Goal: Task Accomplishment & Management: Manage account settings

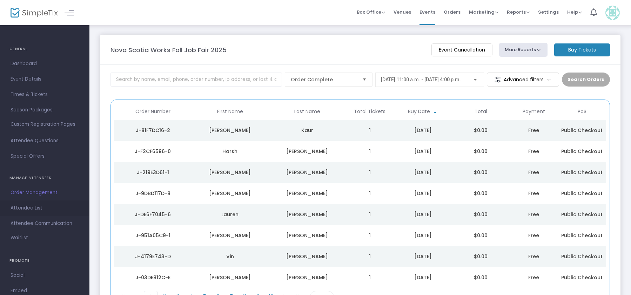
click at [42, 208] on span "Attendee List" at bounding box center [45, 208] width 68 height 9
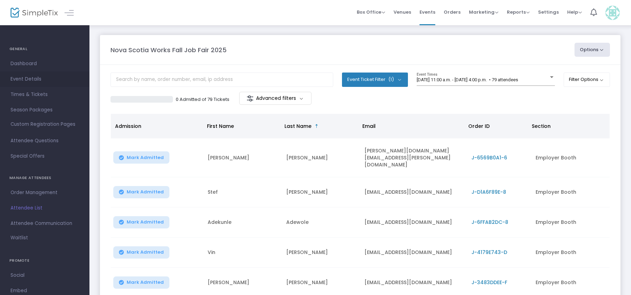
click at [30, 82] on span "Event Details" at bounding box center [45, 79] width 68 height 9
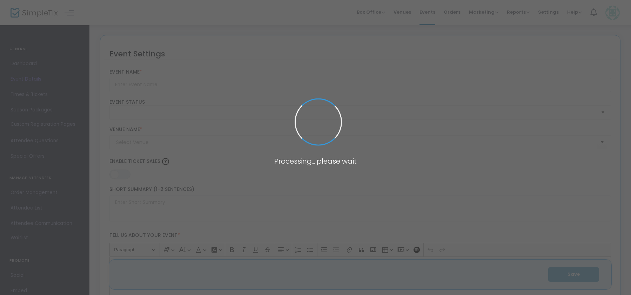
type input "Nova Scotia Works Fall Job Fair 2025"
type textarea "Welcome to the Nova Scotia Works Fall Job Fair Employer Registration!"
type input "Reserve a Booth / Réserver un kiosk"
checkbox input "true"
type input "Dartmouth Zatzman Sportsplex (Dartmouth Sportsplex)"
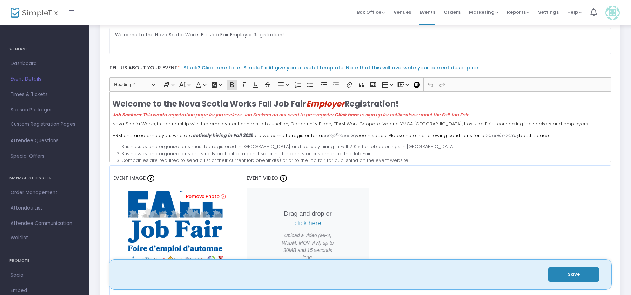
scroll to position [168, 0]
click at [409, 102] on h3 "Welcome to the Nova Scotia Works Fall Job Fair Employer Registration! Job Seeke…" at bounding box center [360, 108] width 496 height 19
click at [114, 125] on span "Nova Scotia Works, in partnership with the employment centres Job Junction, Opp…" at bounding box center [350, 123] width 477 height 7
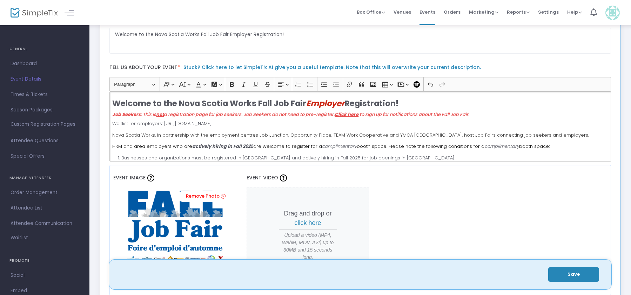
click at [262, 124] on p "Waitlist for employers: [URL][DOMAIN_NAME]" at bounding box center [360, 123] width 496 height 7
click at [264, 129] on div "Welcome to the Nova Scotia Works Fall Job Fair Employer Registration! Job Seeke…" at bounding box center [360, 127] width 502 height 70
click at [114, 124] on p "Waitlist for employers: [URL][DOMAIN_NAME]" at bounding box center [360, 123] width 496 height 7
click at [220, 124] on p "Booths are fully booked. Join the waitlist for employers: [URL][DOMAIN_NAME]" at bounding box center [360, 123] width 496 height 7
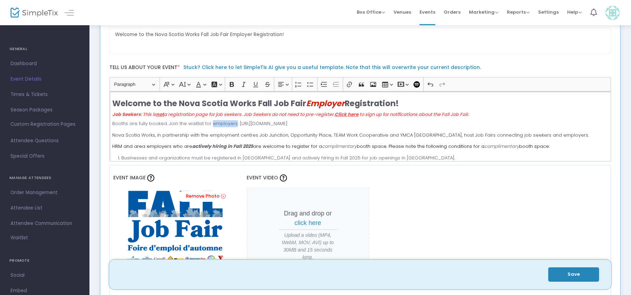
copy p "employers"
click at [126, 124] on p "Booths are fully booked. Join the waitlist for employers: [URL][DOMAIN_NAME]" at bounding box center [360, 123] width 496 height 7
click at [262, 125] on p "Employers: Booths are fully booked. Join the waitlist for employers: [URL][DOMA…" at bounding box center [360, 123] width 496 height 7
click at [378, 126] on p "Employers: Booths are fully booked. Join the waitlist for employers at [URL][DO…" at bounding box center [360, 123] width 496 height 7
click at [113, 125] on p "Employers: Booths are fully booked. Join the waitlist for employers at [URL][DO…" at bounding box center [360, 123] width 496 height 7
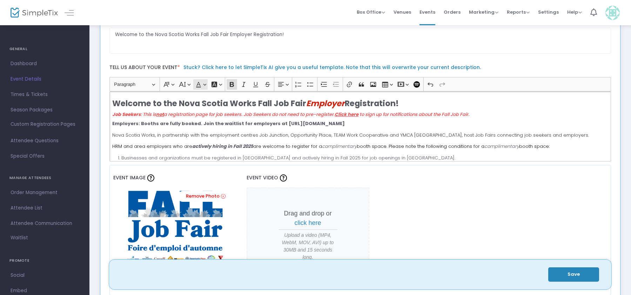
click at [204, 84] on button "Font Color Font Color" at bounding box center [200, 84] width 14 height 11
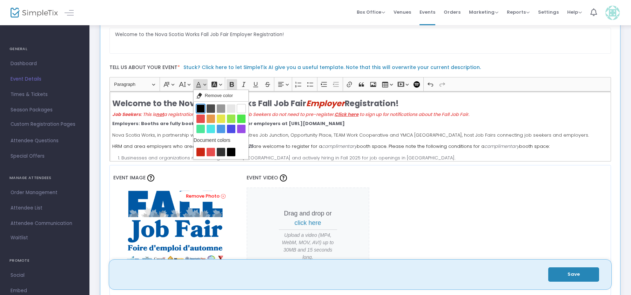
click at [202, 108] on button "Black Black" at bounding box center [201, 109] width 8 height 8
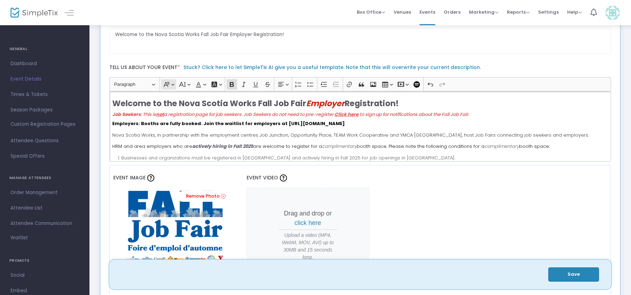
click at [173, 84] on button "Font Family Font Family" at bounding box center [168, 84] width 14 height 11
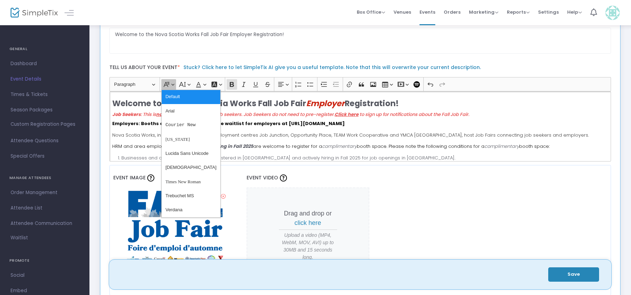
click at [173, 84] on button "Font Family Font Family" at bounding box center [168, 84] width 14 height 11
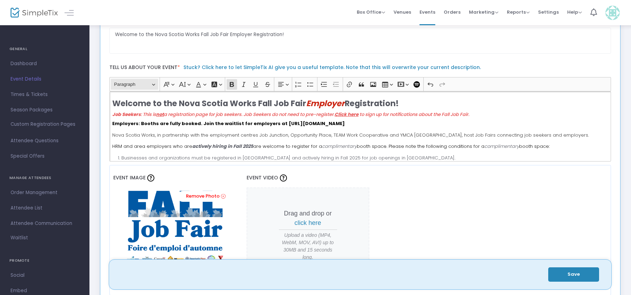
click at [154, 85] on button "Heading Paragraph" at bounding box center [134, 84] width 47 height 11
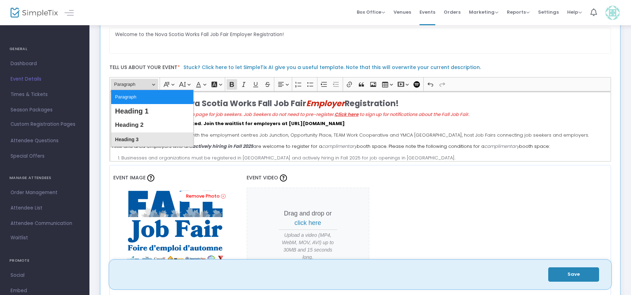
click at [137, 141] on span "Heading 3" at bounding box center [127, 140] width 24 height 10
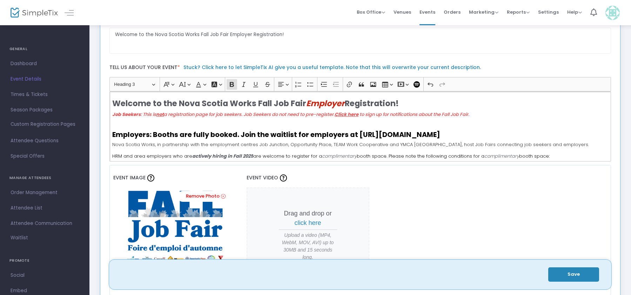
click at [497, 138] on h4 "Employers: Booths are fully booked. Join the waitlist for employers at [URL][DO…" at bounding box center [360, 135] width 496 height 8
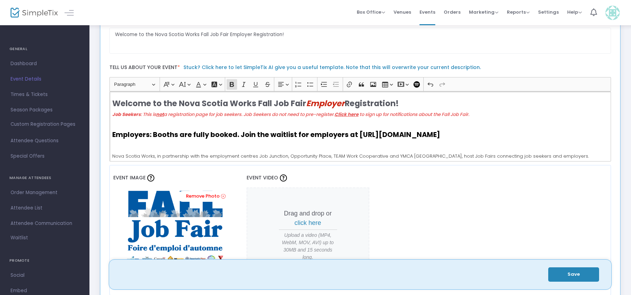
click at [362, 135] on strong "Employers: Booths are fully booked. Join the waitlist for employers at [URL][DO…" at bounding box center [276, 134] width 328 height 9
drag, startPoint x: 362, startPoint y: 135, endPoint x: 482, endPoint y: 134, distance: 119.7
click at [440, 134] on strong "Employers: Booths are fully booked. Join the waitlist for employers at [URL][DO…" at bounding box center [276, 134] width 328 height 9
copy strong "[URL][DOMAIN_NAME]"
click at [540, 134] on h4 "Employers: Booths are fully booked. Join the waitlist for employers at [URL][DO…" at bounding box center [360, 135] width 496 height 8
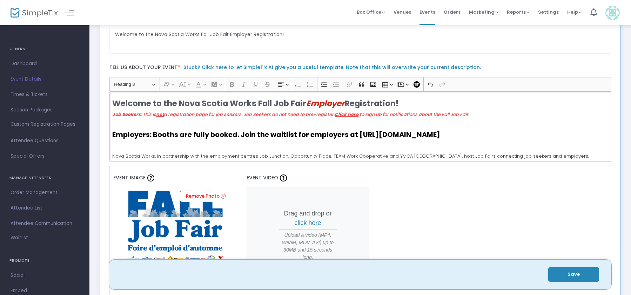
click at [569, 276] on button "Save" at bounding box center [573, 275] width 51 height 14
